Goal: Task Accomplishment & Management: Use online tool/utility

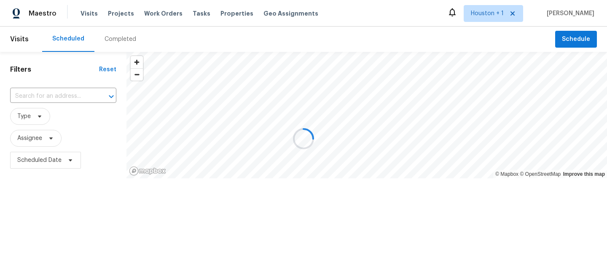
drag, startPoint x: 164, startPoint y: 24, endPoint x: 134, endPoint y: 13, distance: 32.8
click at [134, 13] on div at bounding box center [303, 138] width 607 height 277
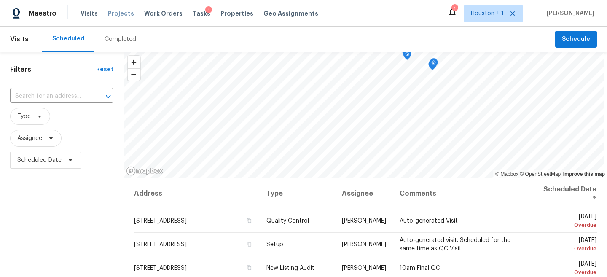
click at [121, 13] on span "Projects" at bounding box center [121, 13] width 26 height 8
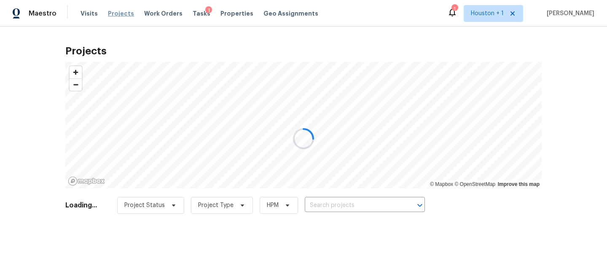
click at [121, 13] on div at bounding box center [303, 138] width 607 height 277
click at [350, 206] on div at bounding box center [303, 138] width 607 height 277
click at [350, 208] on div at bounding box center [303, 138] width 607 height 277
click at [351, 209] on div at bounding box center [303, 138] width 607 height 277
click at [342, 206] on div at bounding box center [303, 138] width 607 height 277
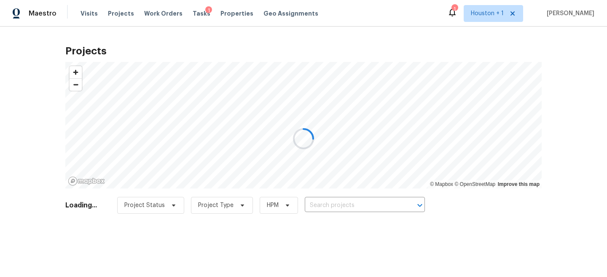
click at [339, 206] on div at bounding box center [303, 138] width 607 height 277
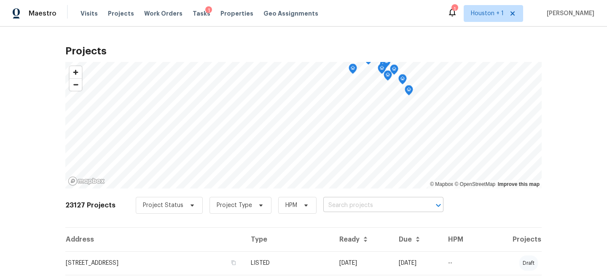
click at [349, 205] on input "text" at bounding box center [371, 205] width 96 height 13
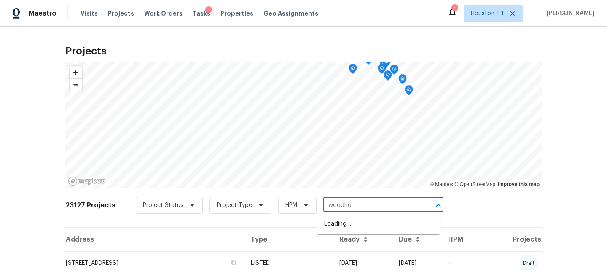
type input "woodhorn"
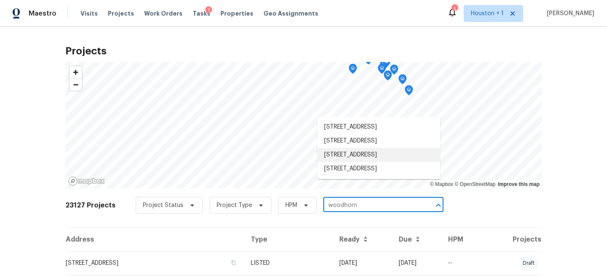
click at [371, 162] on li "[STREET_ADDRESS]" at bounding box center [378, 155] width 123 height 14
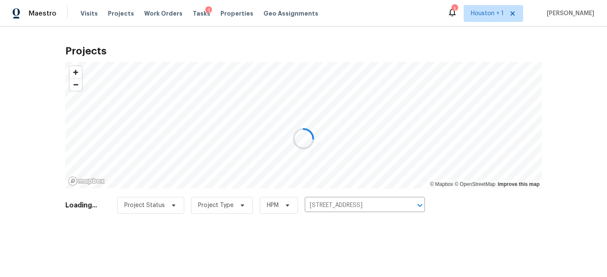
click at [308, 261] on div at bounding box center [303, 138] width 607 height 277
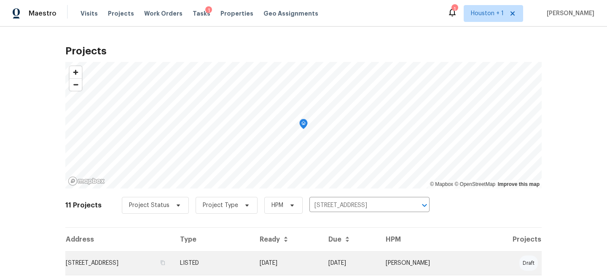
click at [148, 265] on td "[STREET_ADDRESS]" at bounding box center [119, 263] width 108 height 24
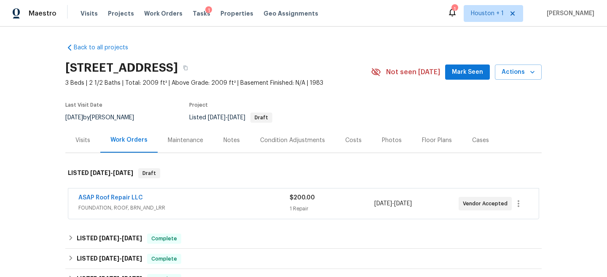
scroll to position [70, 0]
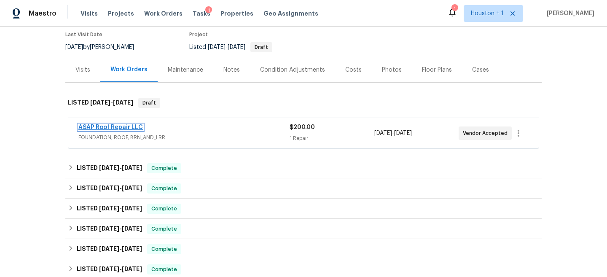
click at [117, 127] on link "ASAP Roof Repair LLC" at bounding box center [110, 127] width 64 height 6
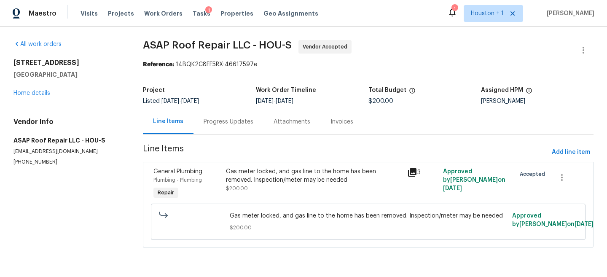
click at [227, 121] on div "Progress Updates" at bounding box center [229, 122] width 50 height 8
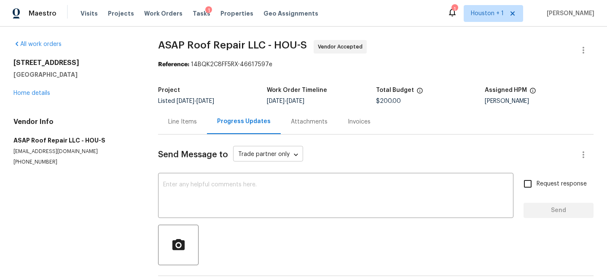
scroll to position [78, 0]
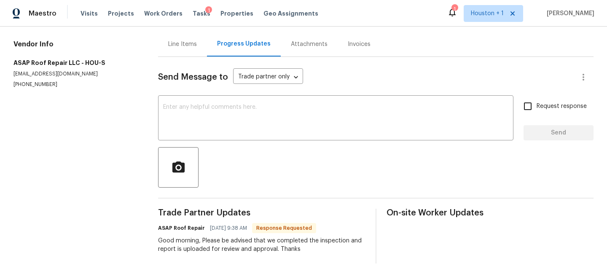
click at [186, 78] on span "Send Message to" at bounding box center [193, 77] width 70 height 8
click at [190, 44] on div "Line Items" at bounding box center [182, 44] width 29 height 8
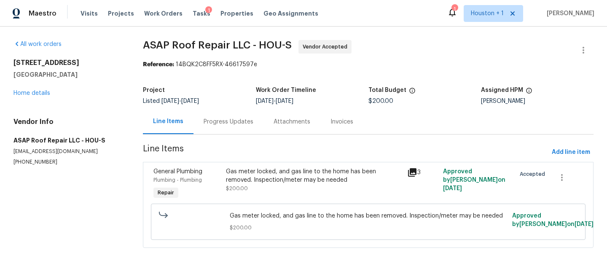
click at [53, 64] on h2 "[STREET_ADDRESS]" at bounding box center [67, 63] width 109 height 8
copy h2 "[STREET_ADDRESS]"
click at [288, 185] on div "Gas meter locked, and gas line to the home has been removed. Inspection/meter m…" at bounding box center [314, 179] width 176 height 25
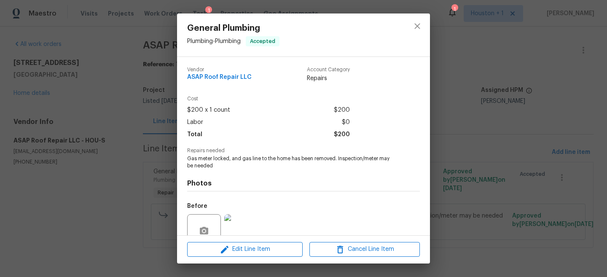
scroll to position [60, 0]
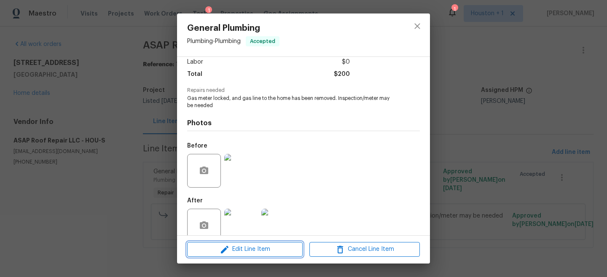
click at [262, 246] on span "Edit Line Item" at bounding box center [245, 249] width 110 height 11
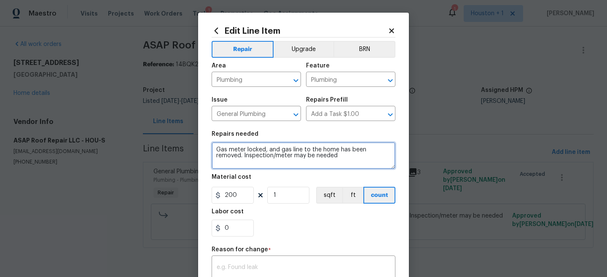
click at [335, 156] on textarea "Gas meter locked, and gas line to the home has been removed. Inspection/meter m…" at bounding box center [304, 155] width 184 height 27
paste textarea "Project Overview: Perform gas testing, permitting, and inspection to ensure the…"
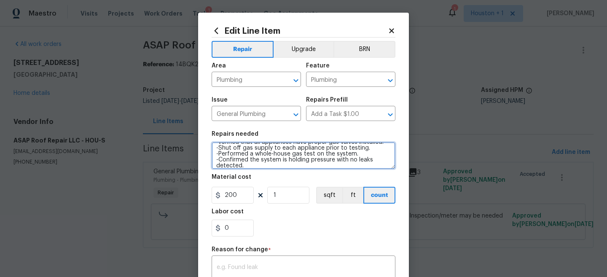
type textarea "Gas meter locked, and gas line to the home has been removed. Inspection/meter m…"
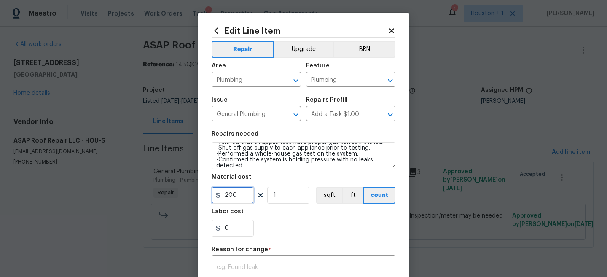
click at [238, 198] on input "200" at bounding box center [233, 195] width 42 height 17
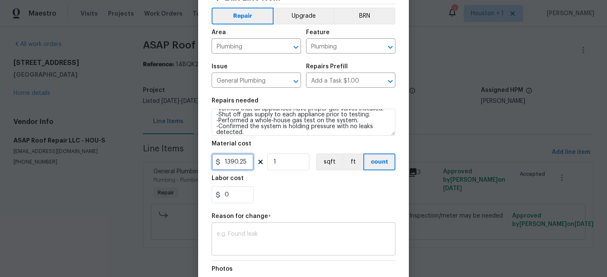
type input "1390.25"
click at [248, 253] on div "x ​" at bounding box center [304, 239] width 184 height 31
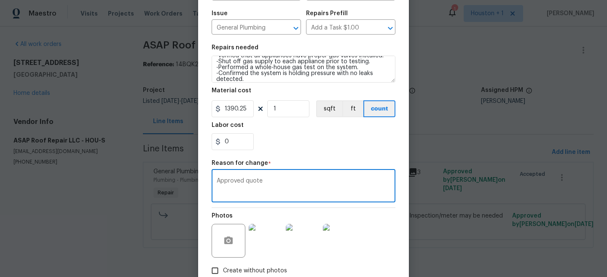
scroll to position [139, 0]
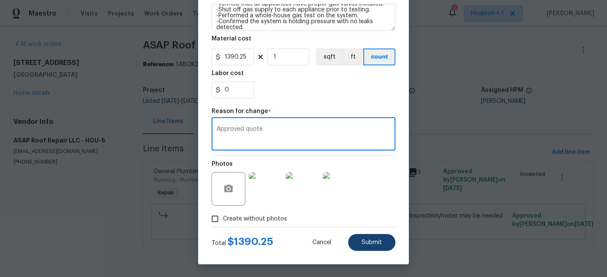
type textarea "Approved quote"
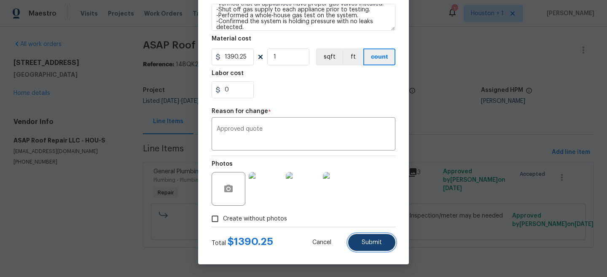
click at [379, 244] on span "Submit" at bounding box center [372, 242] width 20 height 6
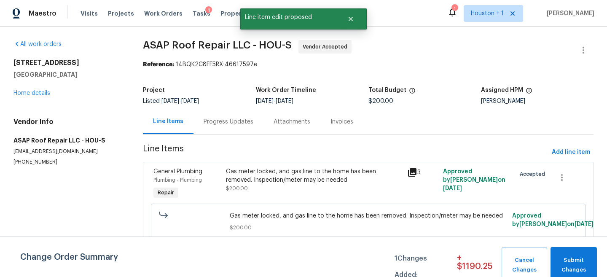
scroll to position [0, 0]
click at [583, 255] on button "Submit Changes" at bounding box center [573, 265] width 46 height 36
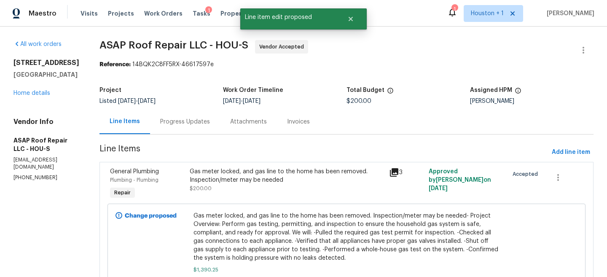
click at [175, 122] on div "Progress Updates" at bounding box center [185, 122] width 50 height 8
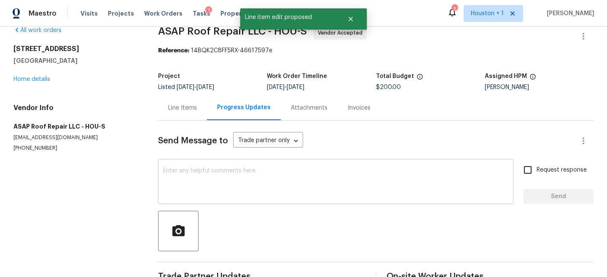
scroll to position [14, 0]
click at [214, 175] on textarea at bounding box center [335, 181] width 345 height 29
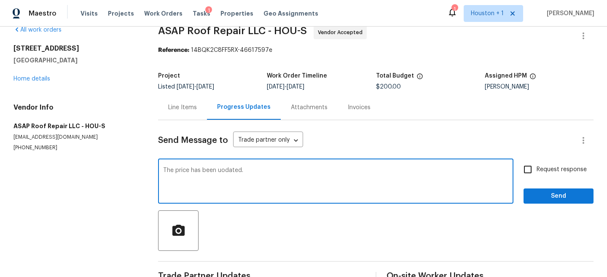
click at [230, 168] on textarea "The price has been uodated." at bounding box center [335, 181] width 345 height 29
type textarea "The price has been updated. ."
click at [556, 175] on label "Request response" at bounding box center [553, 170] width 68 height 18
click at [536, 175] on input "Request response" at bounding box center [528, 170] width 18 height 18
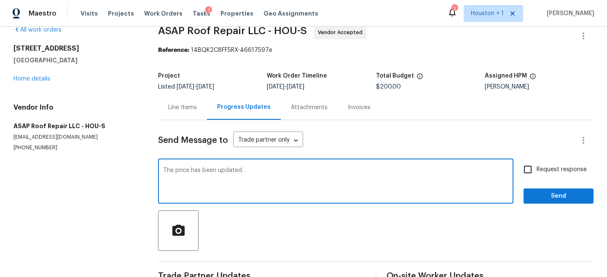
checkbox input "true"
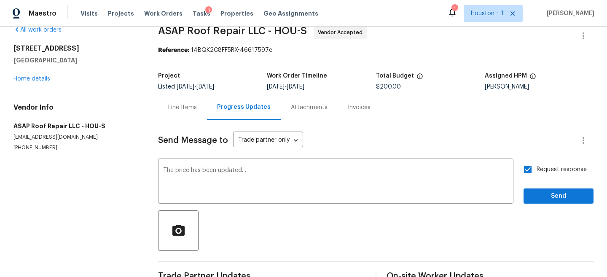
click at [557, 204] on div "Send Message to Trade partner only Trade partner only ​ The price has been upda…" at bounding box center [375, 223] width 435 height 206
click at [554, 198] on span "Send" at bounding box center [558, 196] width 56 height 11
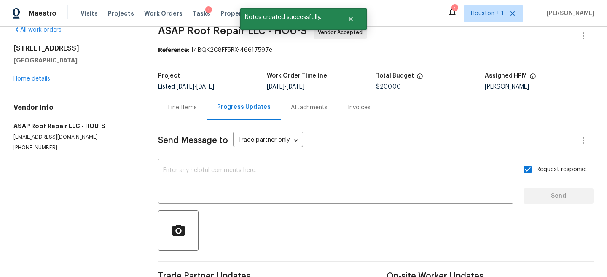
click at [75, 174] on section "All work orders [STREET_ADDRESS][PERSON_NAME] Home details Vendor Info ASAP Roo…" at bounding box center [75, 193] width 124 height 334
click at [179, 105] on div "Line Items" at bounding box center [182, 107] width 29 height 8
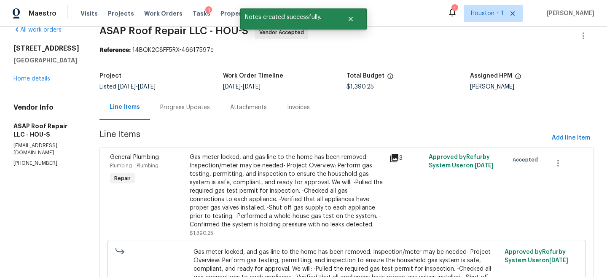
scroll to position [99, 0]
